Goal: Check status: Check status

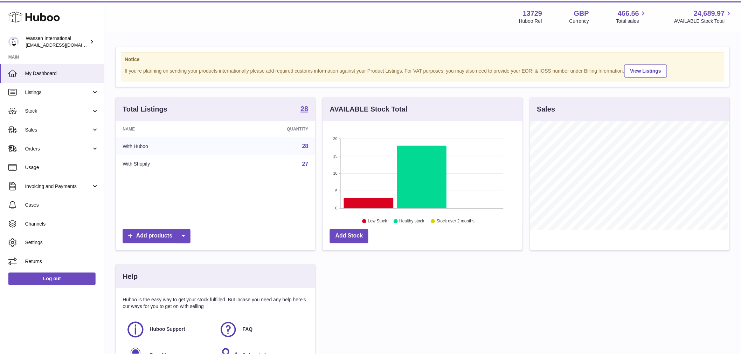
scroll to position [109, 201]
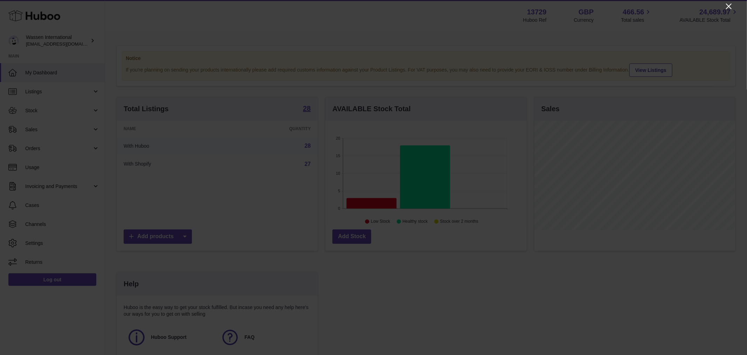
click at [731, 6] on icon "Close" at bounding box center [729, 6] width 8 height 8
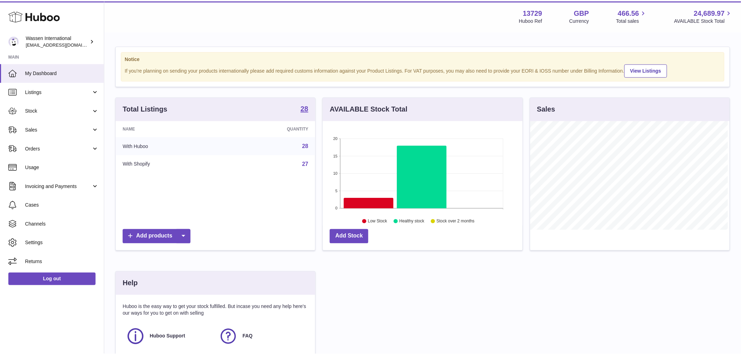
scroll to position [350199, 350110]
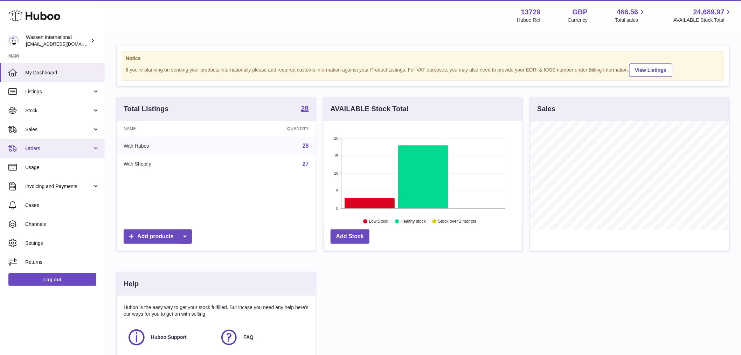
click at [37, 141] on link "Orders" at bounding box center [52, 148] width 105 height 19
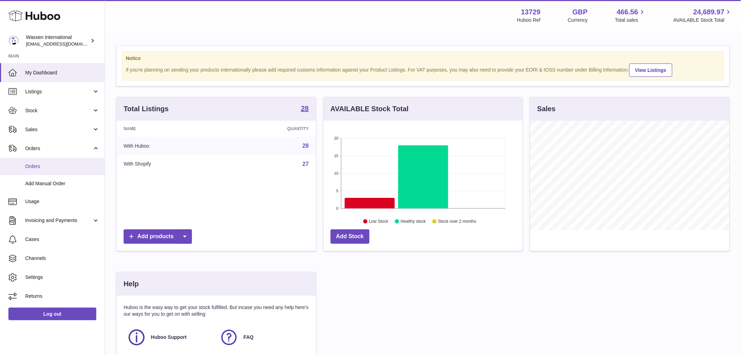
click at [36, 160] on link "Orders" at bounding box center [52, 166] width 105 height 17
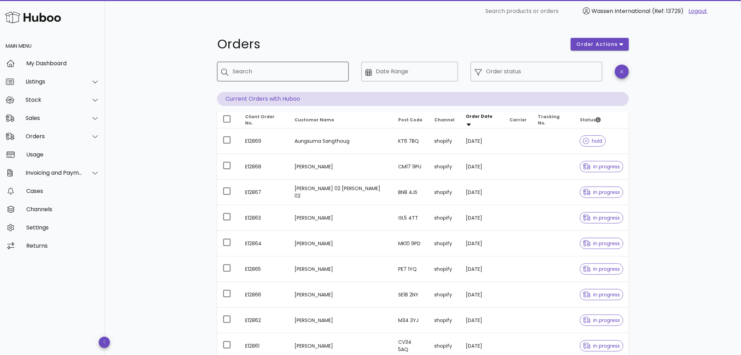
click at [248, 78] on div "Search" at bounding box center [288, 72] width 111 height 20
paste input "**********"
type input "**********"
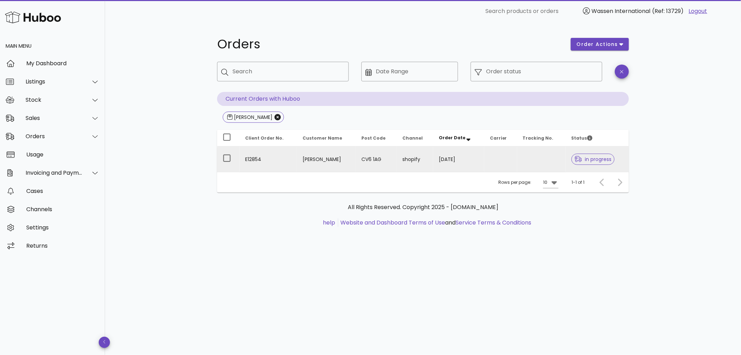
click at [282, 155] on td "E12854" at bounding box center [268, 158] width 57 height 25
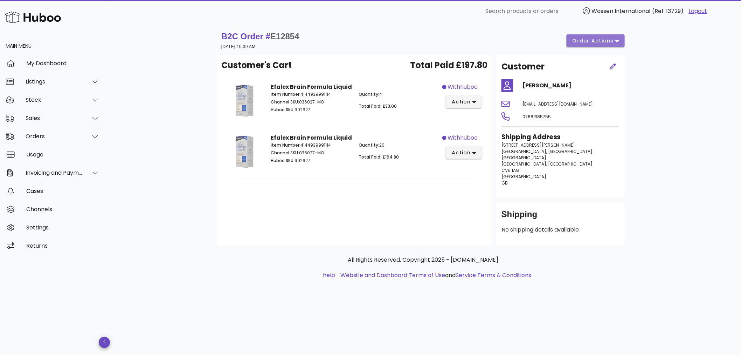
click at [596, 43] on span "order actions" at bounding box center [593, 40] width 42 height 7
click at [594, 63] on div "Cancel" at bounding box center [601, 64] width 53 height 18
click at [643, 78] on div "B2C Order # E12854 10 September 2025 at 10:39 AM order actions Customer's Cart …" at bounding box center [423, 161] width 446 height 279
drag, startPoint x: 681, startPoint y: 11, endPoint x: 673, endPoint y: 10, distance: 8.4
click at [673, 10] on span "(Ref: 13729)" at bounding box center [669, 11] width 32 height 8
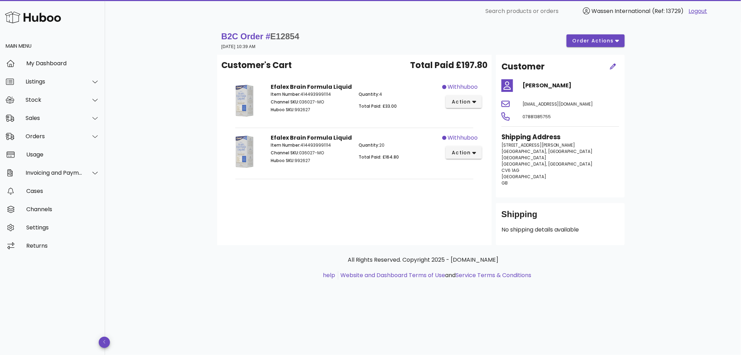
click at [666, 9] on span "(Ref: 13729)" at bounding box center [669, 11] width 32 height 8
drag, startPoint x: 668, startPoint y: 9, endPoint x: 681, endPoint y: 9, distance: 12.6
click at [681, 9] on span "(Ref: 13729)" at bounding box center [669, 11] width 32 height 8
copy span "13729"
drag, startPoint x: 285, startPoint y: 34, endPoint x: 273, endPoint y: 34, distance: 11.6
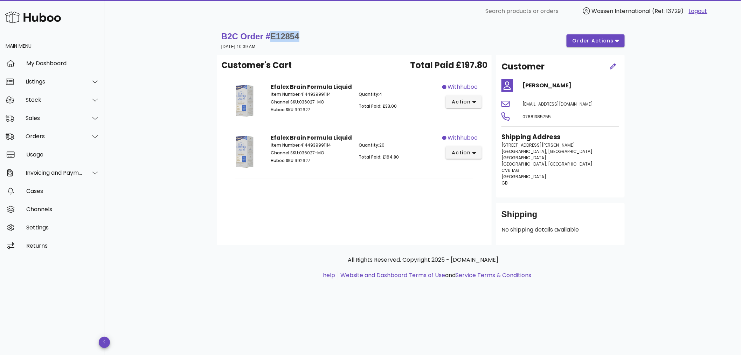
click at [273, 34] on div "B2C Order # E12854 10 September 2025 at 10:39 AM order actions" at bounding box center [423, 41] width 404 height 20
copy span "E12854"
drag, startPoint x: 316, startPoint y: 102, endPoint x: 303, endPoint y: 103, distance: 13.7
click at [303, 103] on p "Channel SKU: 036027-MO" at bounding box center [311, 102] width 80 height 6
click at [301, 103] on p "Channel SKU: 036027-MO" at bounding box center [311, 102] width 80 height 6
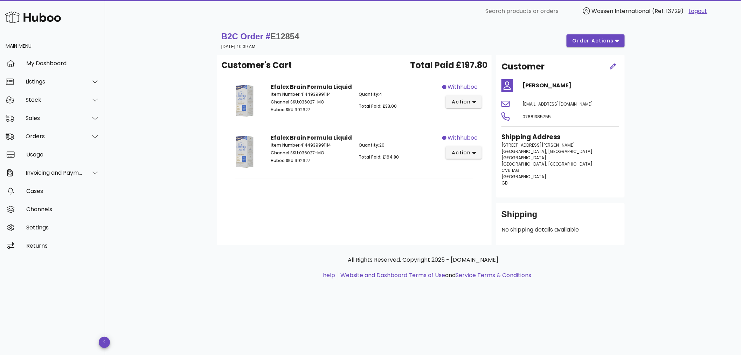
click at [300, 103] on p "Channel SKU: 036027-MO" at bounding box center [311, 102] width 80 height 6
drag, startPoint x: 299, startPoint y: 102, endPoint x: 326, endPoint y: 103, distance: 27.3
click at [323, 102] on p "Channel SKU: 036027-MO" at bounding box center [311, 102] width 80 height 6
click at [328, 103] on p "Channel SKU: 036027-MO" at bounding box center [311, 102] width 80 height 6
click at [323, 101] on p "Channel SKU: 036027-MO" at bounding box center [311, 102] width 80 height 6
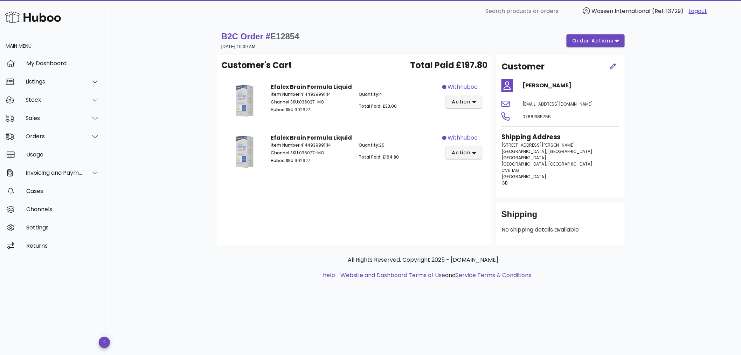
click at [304, 109] on p "Huboo SKU: 992627" at bounding box center [311, 109] width 80 height 6
drag, startPoint x: 300, startPoint y: 101, endPoint x: 324, endPoint y: 103, distance: 23.9
click at [324, 103] on p "Channel SKU: 036027-MO" at bounding box center [311, 102] width 80 height 6
copy p "036027-MO"
drag, startPoint x: 507, startPoint y: 182, endPoint x: 493, endPoint y: 145, distance: 40.3
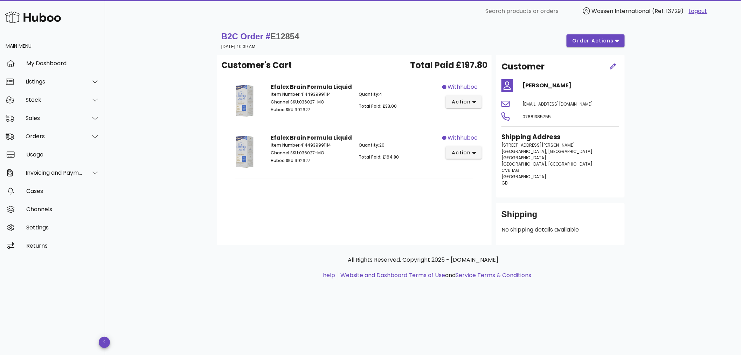
click at [493, 145] on div "Customer Dmitrijs Borodovskis kirillyarmolich@mail.ru 07881385755 Shipping Addr…" at bounding box center [560, 150] width 137 height 190
copy p "40 Paxton Road Coventry, West Midlands England Coventry, West Midlands CV6 1AG …"
click at [557, 172] on p "40 Paxton Road Coventry, West Midlands England Coventry, West Midlands CV6 1AG …" at bounding box center [561, 164] width 118 height 44
drag, startPoint x: 559, startPoint y: 85, endPoint x: 517, endPoint y: 88, distance: 41.8
click at [517, 88] on div "Dmitrijs Borodovskis" at bounding box center [560, 85] width 126 height 17
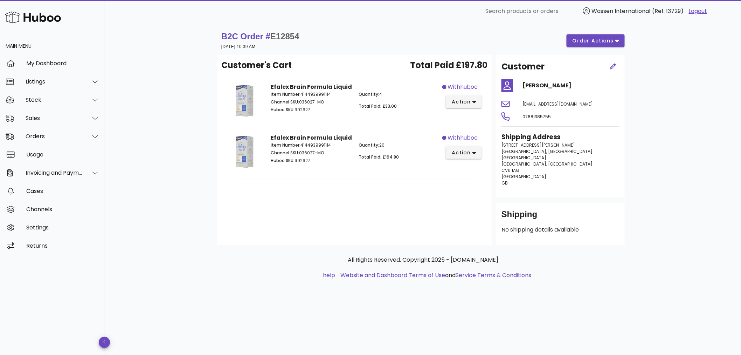
copy h4 "Dmitrijs Borodovskis"
drag, startPoint x: 551, startPoint y: 114, endPoint x: 522, endPoint y: 99, distance: 32.6
click at [522, 99] on div "Customer Dmitrijs Borodovskis kirillyarmolich@mail.ru 07881385755 Shipping Addr…" at bounding box center [560, 126] width 129 height 143
copy div "kirillyarmolich@mail.ru 07881385755"
click at [31, 91] on div "Stock" at bounding box center [52, 100] width 105 height 18
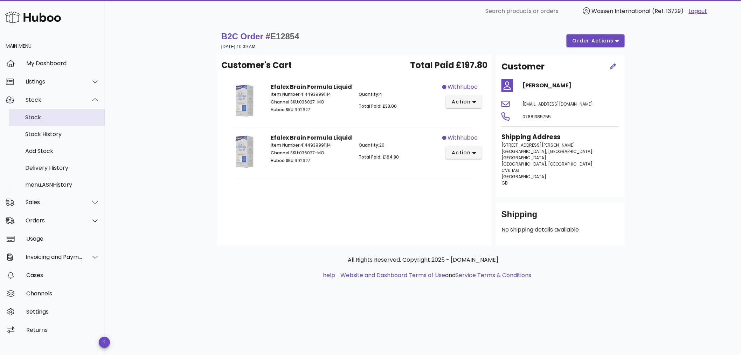
click at [37, 117] on div "Stock" at bounding box center [62, 117] width 74 height 7
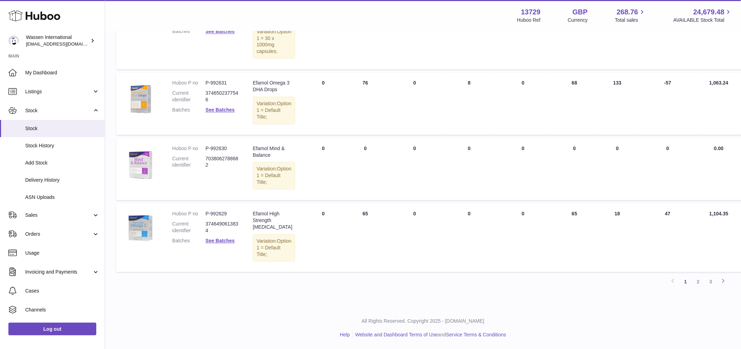
scroll to position [626, 0]
click at [698, 278] on link "2" at bounding box center [698, 281] width 13 height 13
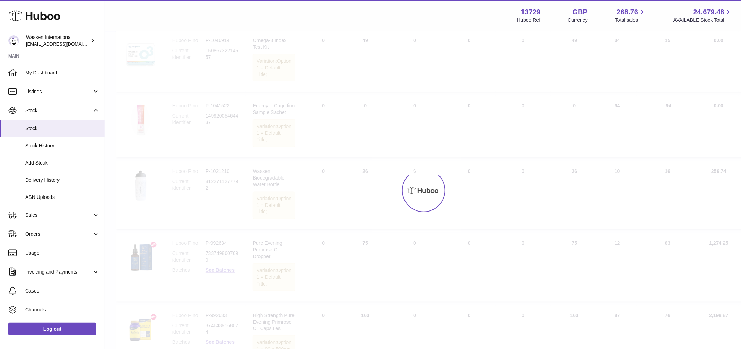
scroll to position [32, 0]
